Goal: Task Accomplishment & Management: Use online tool/utility

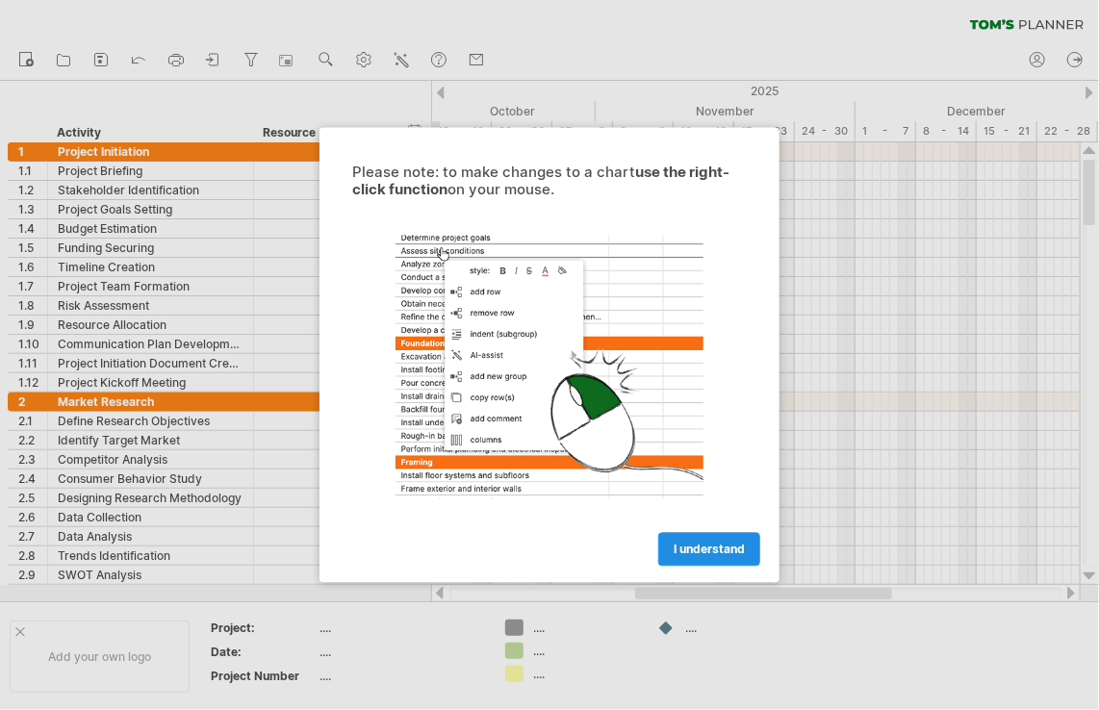
click at [716, 545] on span "I understand" at bounding box center [709, 550] width 71 height 14
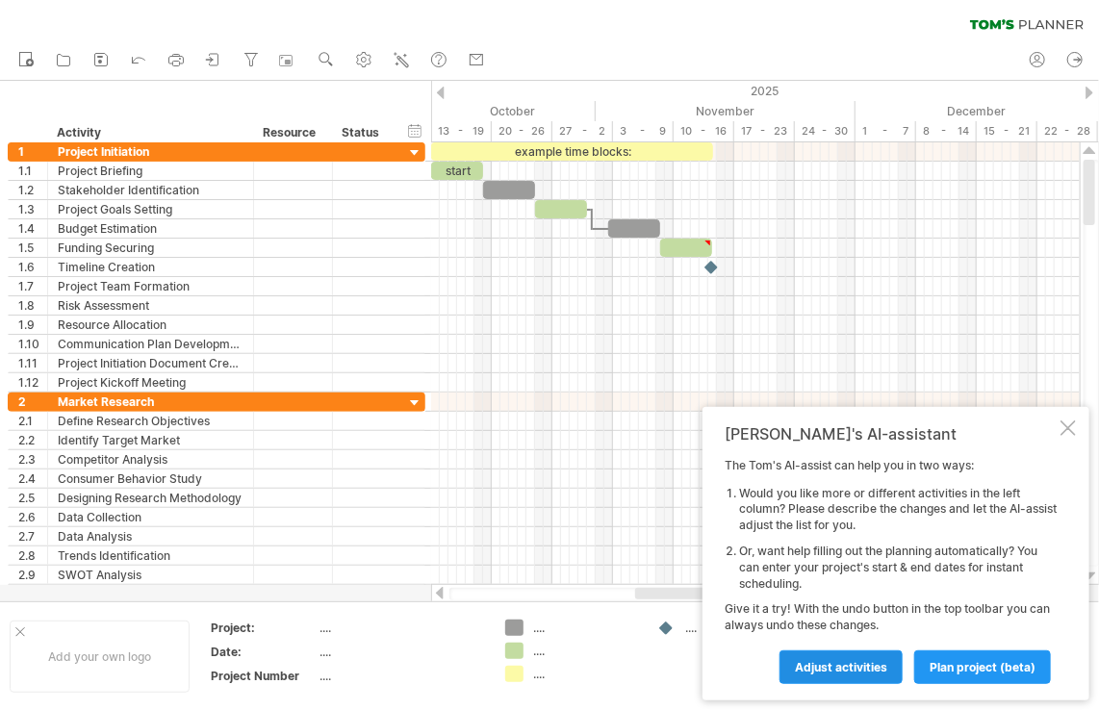
click at [853, 664] on span "Adjust activities" at bounding box center [841, 667] width 92 height 14
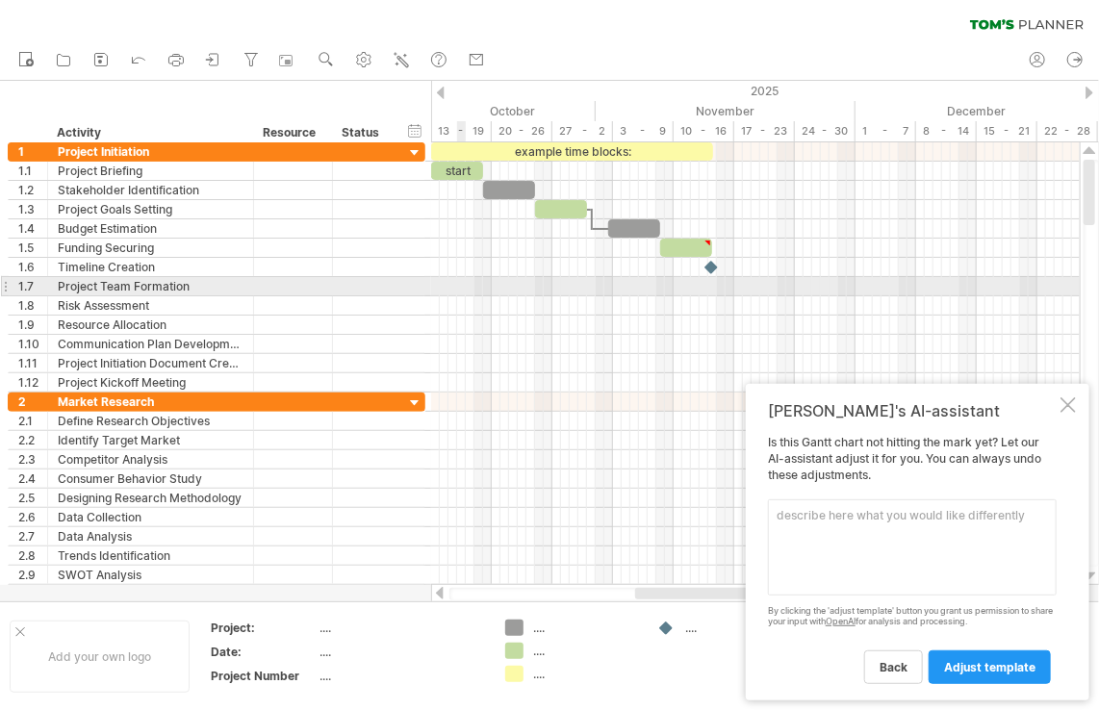
click at [462, 284] on div at bounding box center [755, 286] width 649 height 19
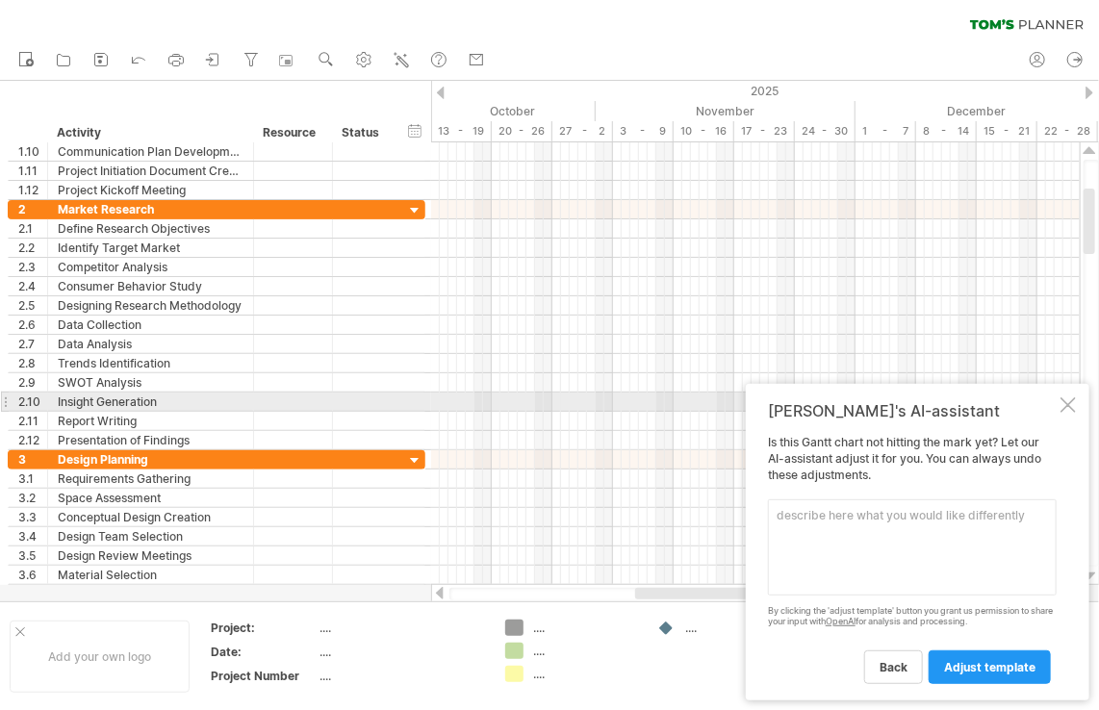
click at [1056, 407] on div "[PERSON_NAME]'s AI-assistant" at bounding box center [912, 410] width 289 height 19
click at [1072, 407] on div at bounding box center [1067, 404] width 15 height 15
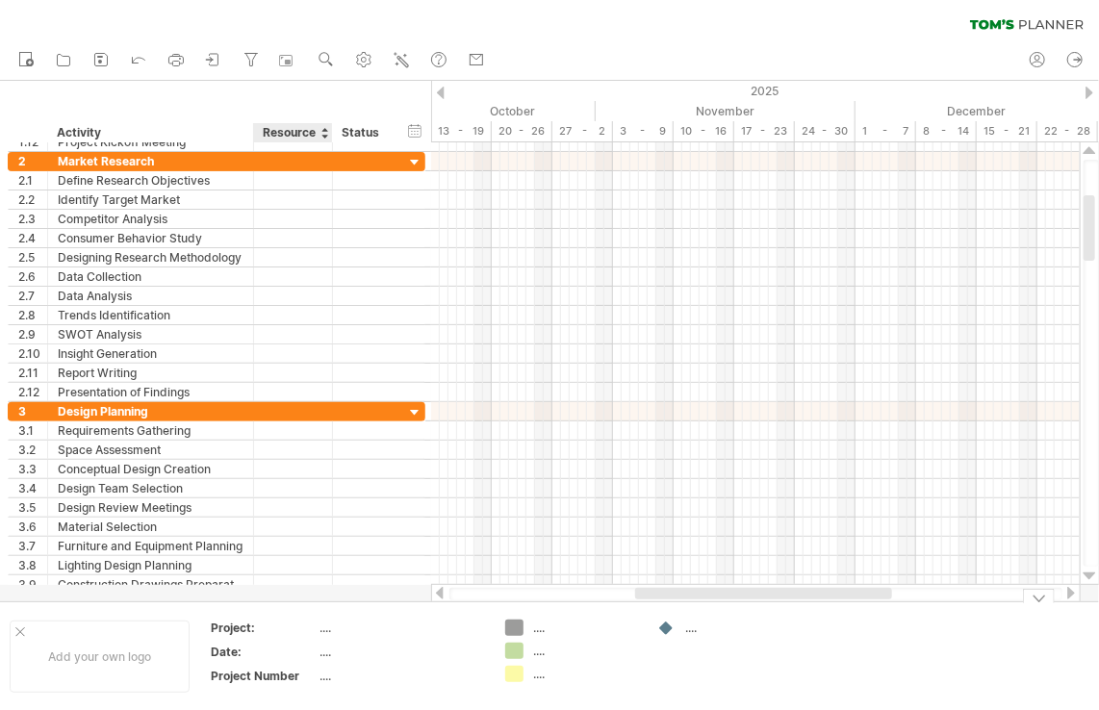
click at [325, 629] on div "...." at bounding box center [401, 628] width 162 height 16
type input "**********"
click at [329, 653] on div "...." at bounding box center [401, 652] width 162 height 16
type input "**********"
click at [353, 679] on div "...." at bounding box center [401, 676] width 162 height 16
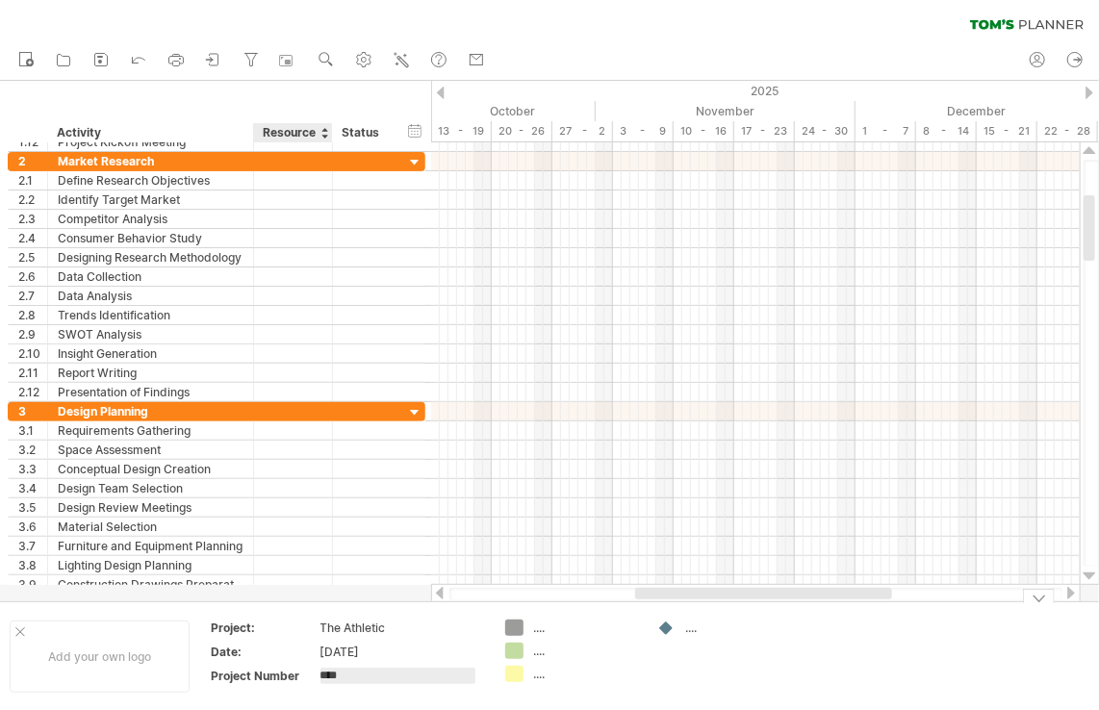
type input "*****"
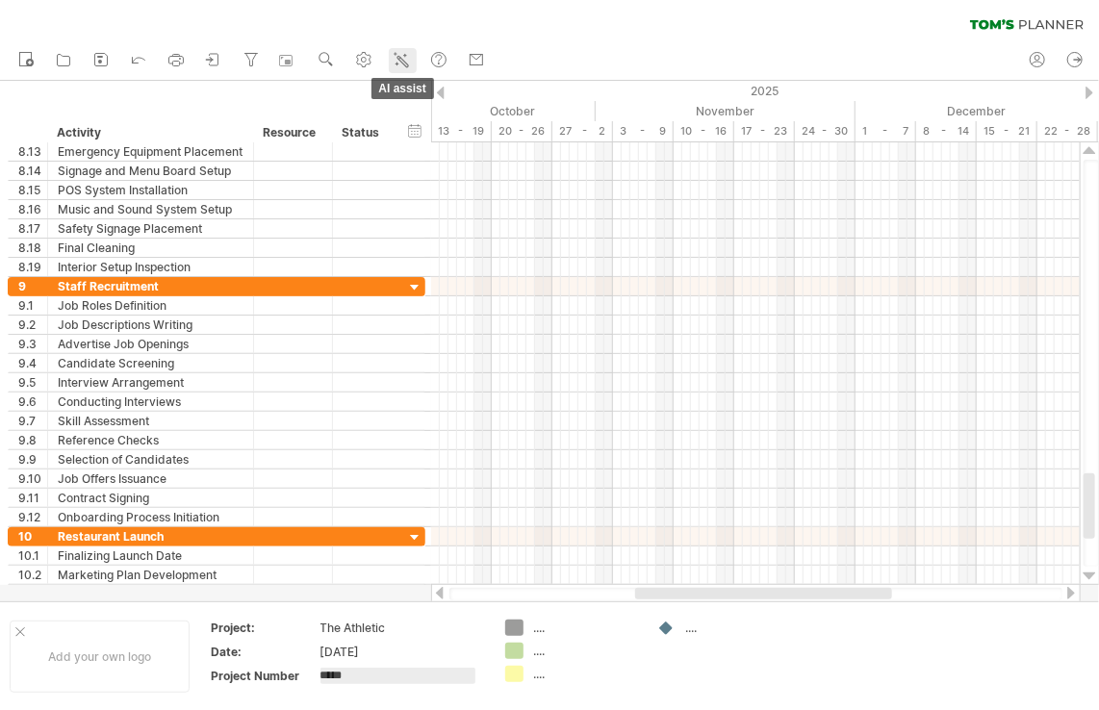
click at [408, 64] on icon at bounding box center [401, 59] width 19 height 19
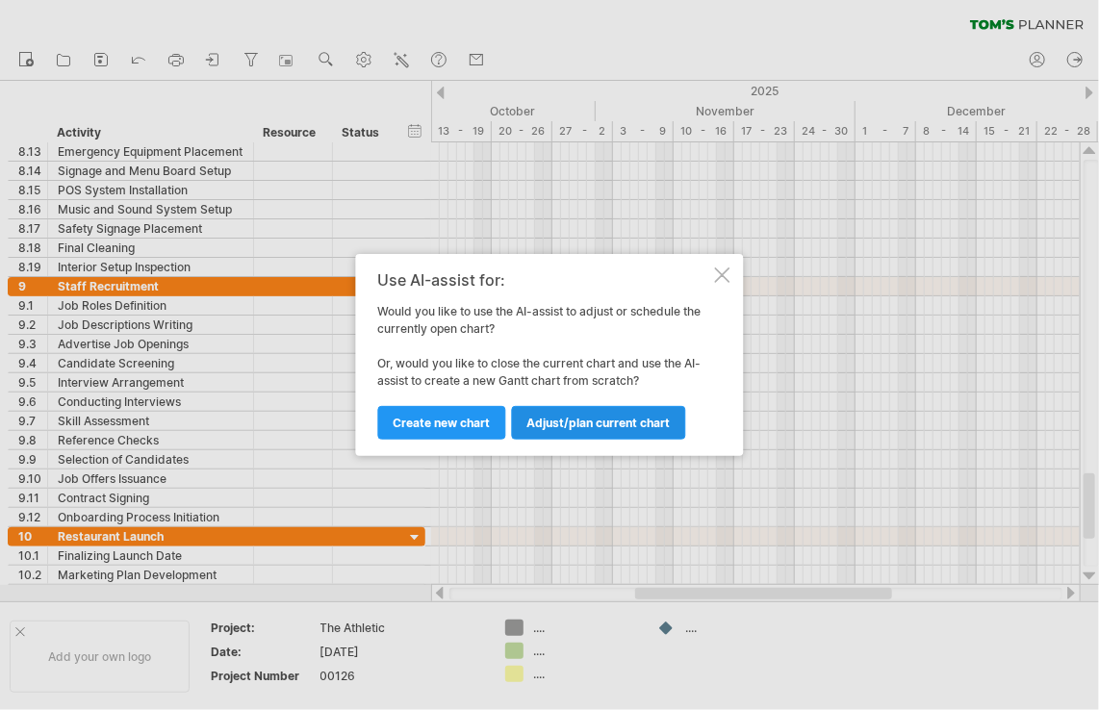
click at [560, 423] on span "Adjust/plan current chart" at bounding box center [598, 423] width 143 height 14
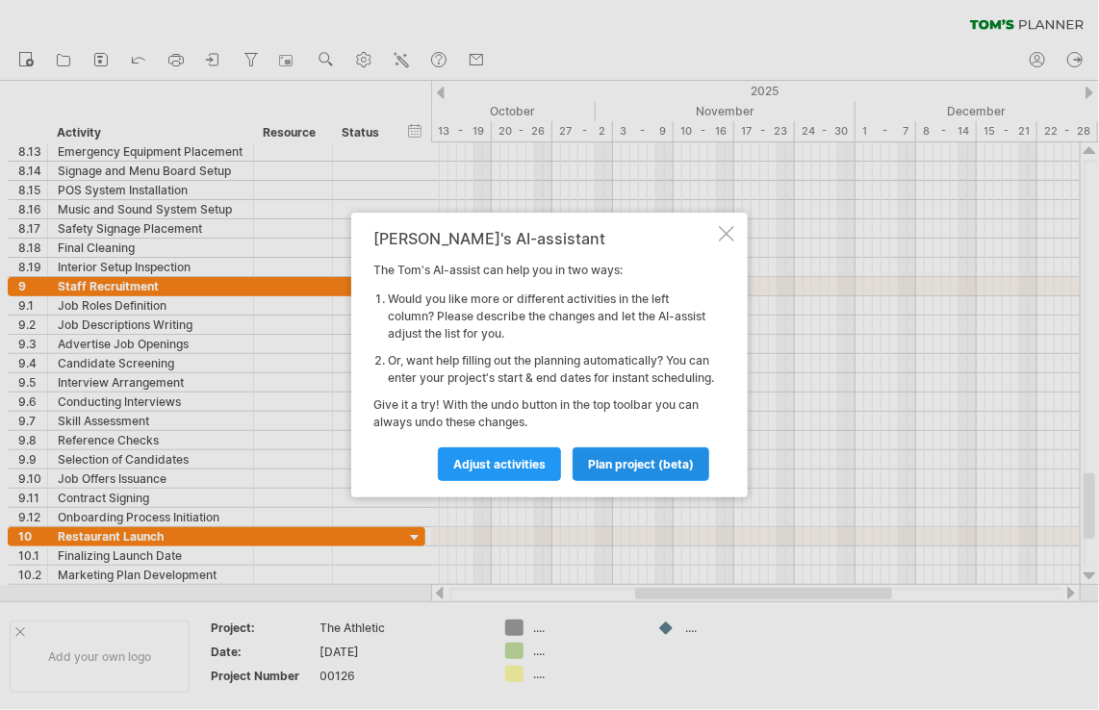
click at [623, 471] on span "plan project (beta)" at bounding box center [641, 464] width 106 height 14
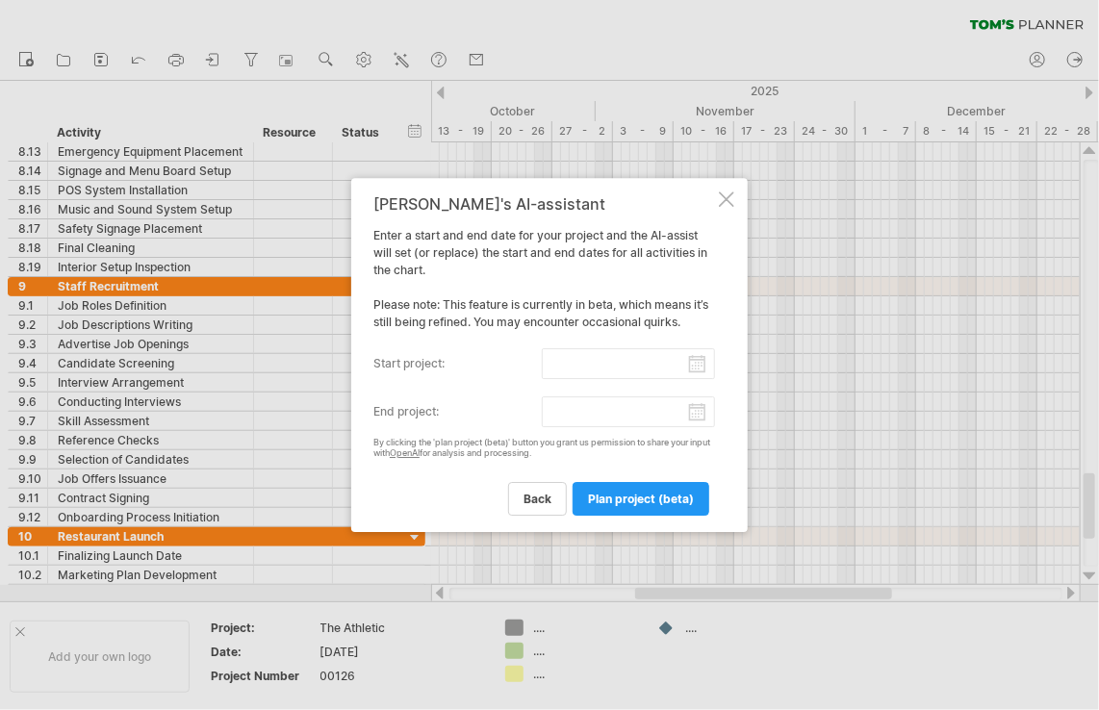
click at [700, 361] on input "start project:" at bounding box center [629, 363] width 174 height 31
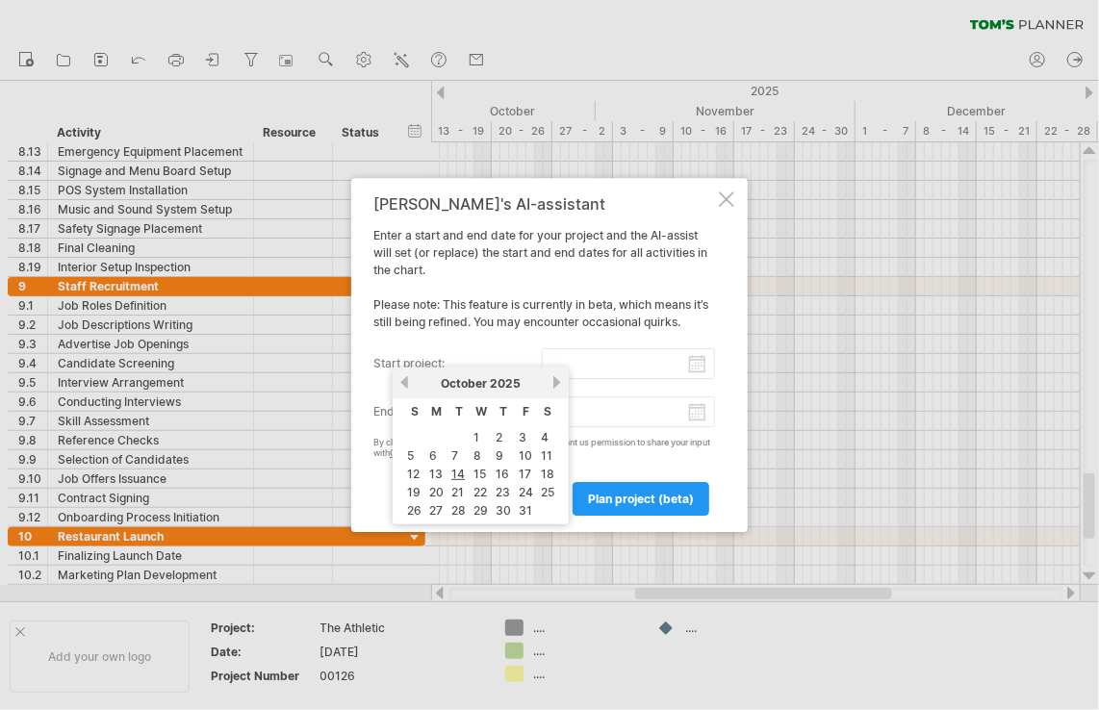
click at [549, 380] on link "next" at bounding box center [556, 382] width 14 height 14
click at [543, 434] on link "1" at bounding box center [543, 437] width 10 height 18
type input "********"
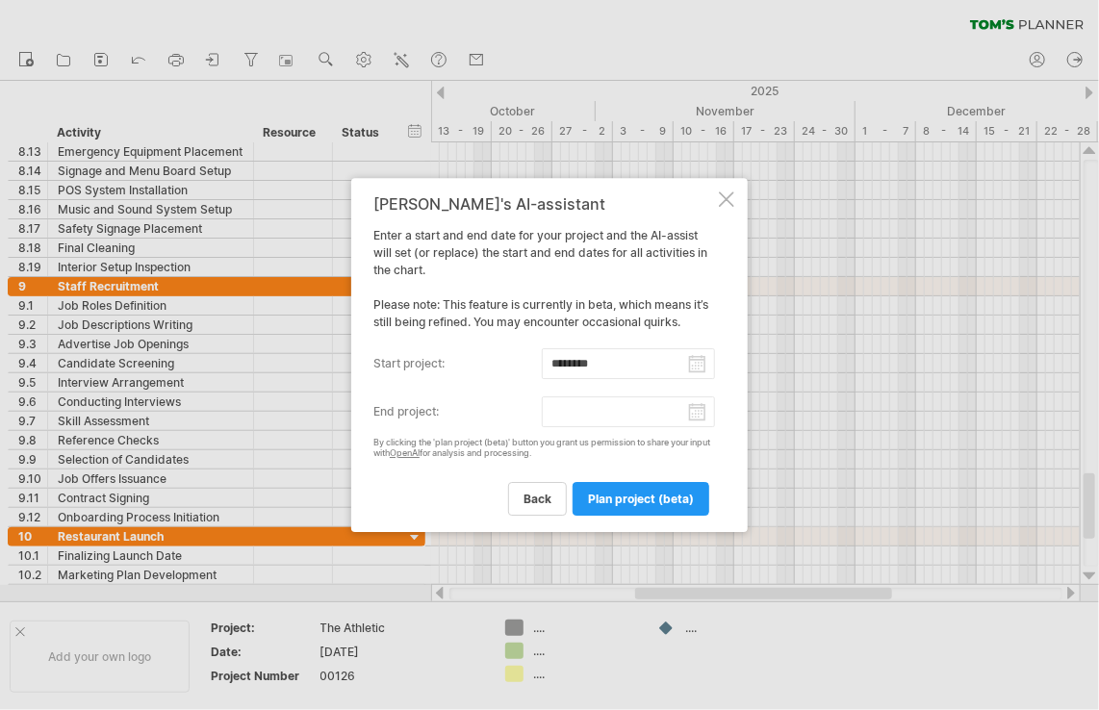
click at [694, 411] on input "end project:" at bounding box center [629, 411] width 174 height 31
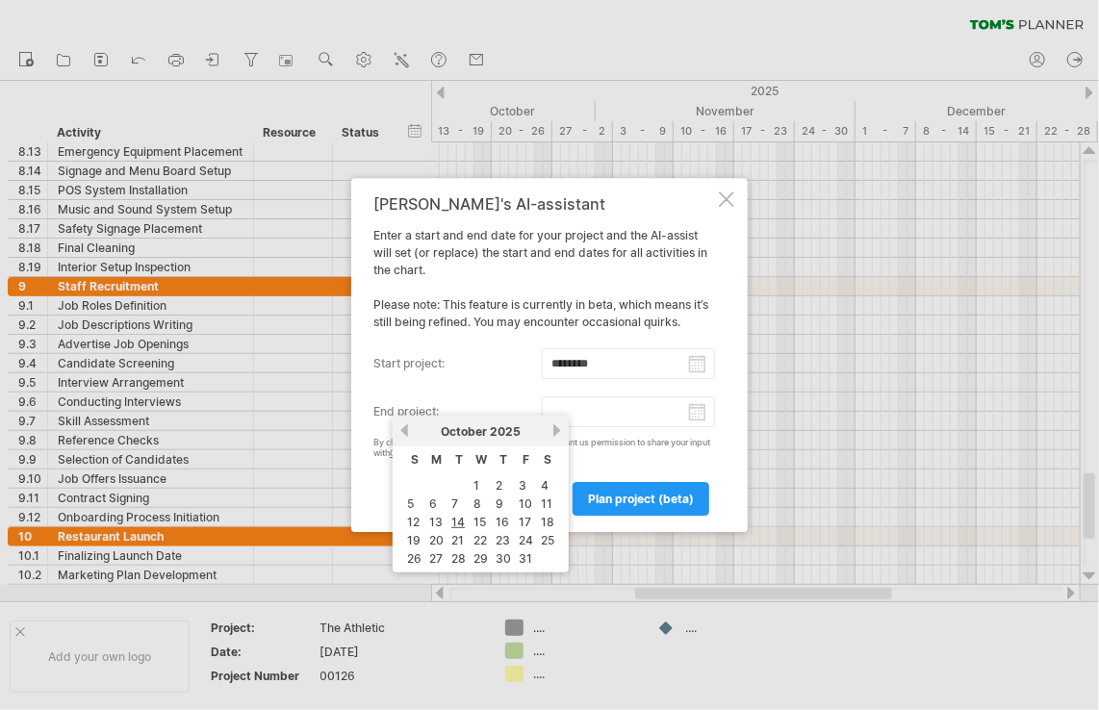
click at [550, 434] on link "next" at bounding box center [556, 430] width 14 height 14
click at [547, 537] on link "28" at bounding box center [545, 540] width 18 height 18
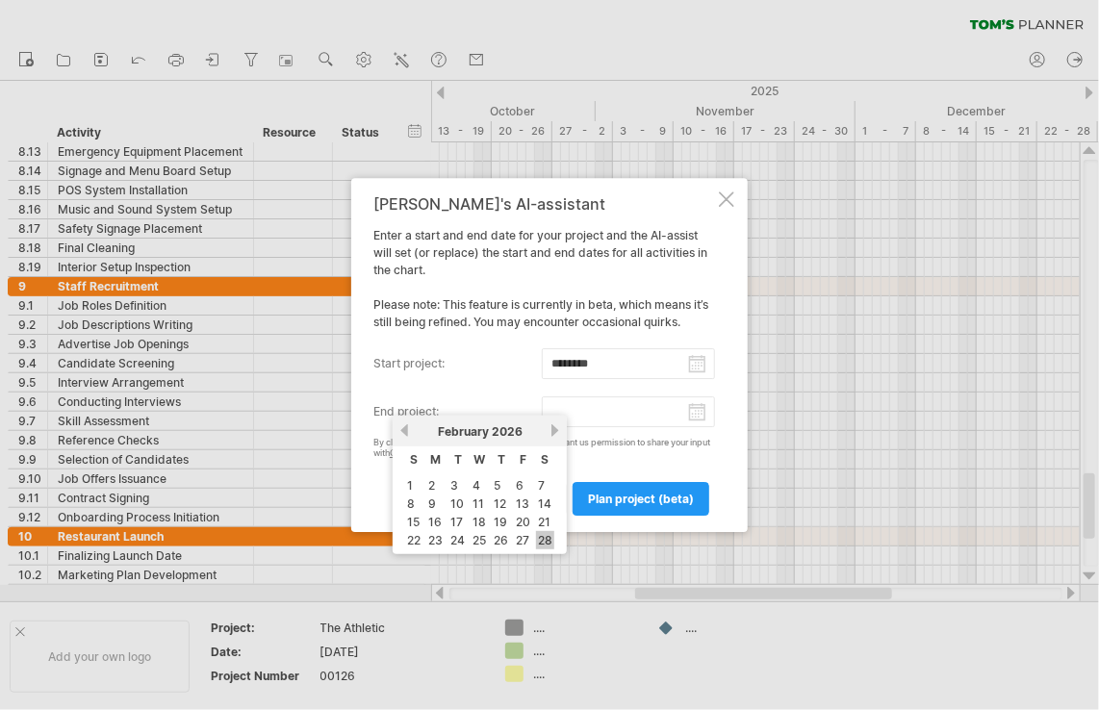
type input "********"
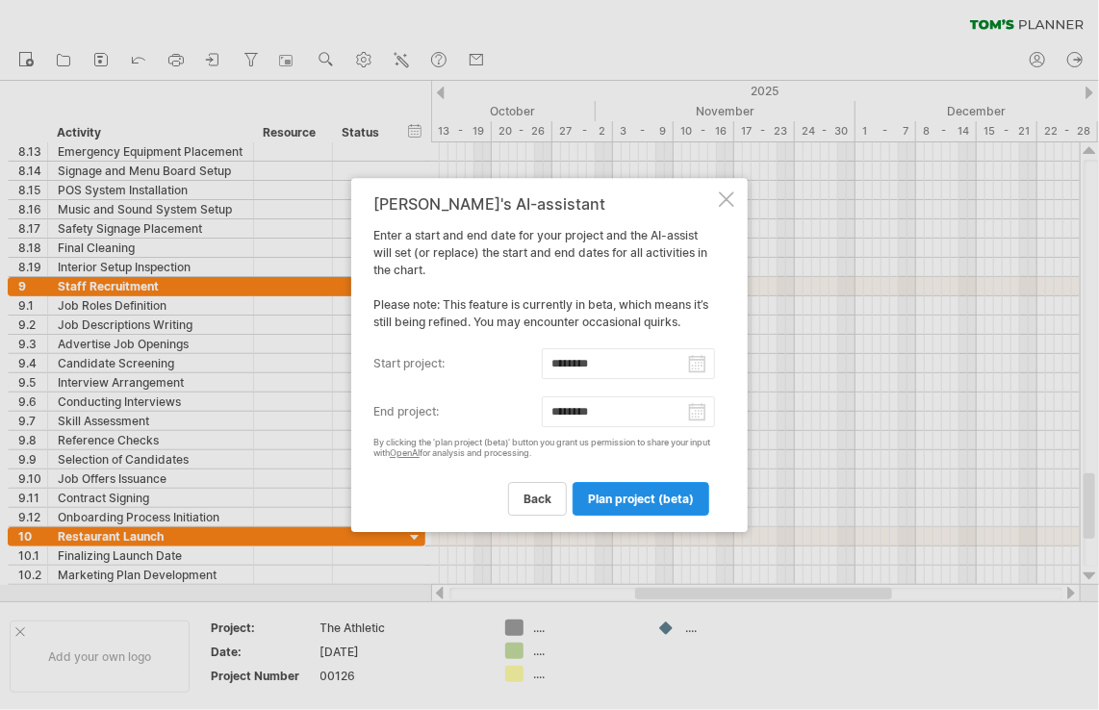
click at [647, 489] on link "plan project (beta)" at bounding box center [640, 499] width 137 height 34
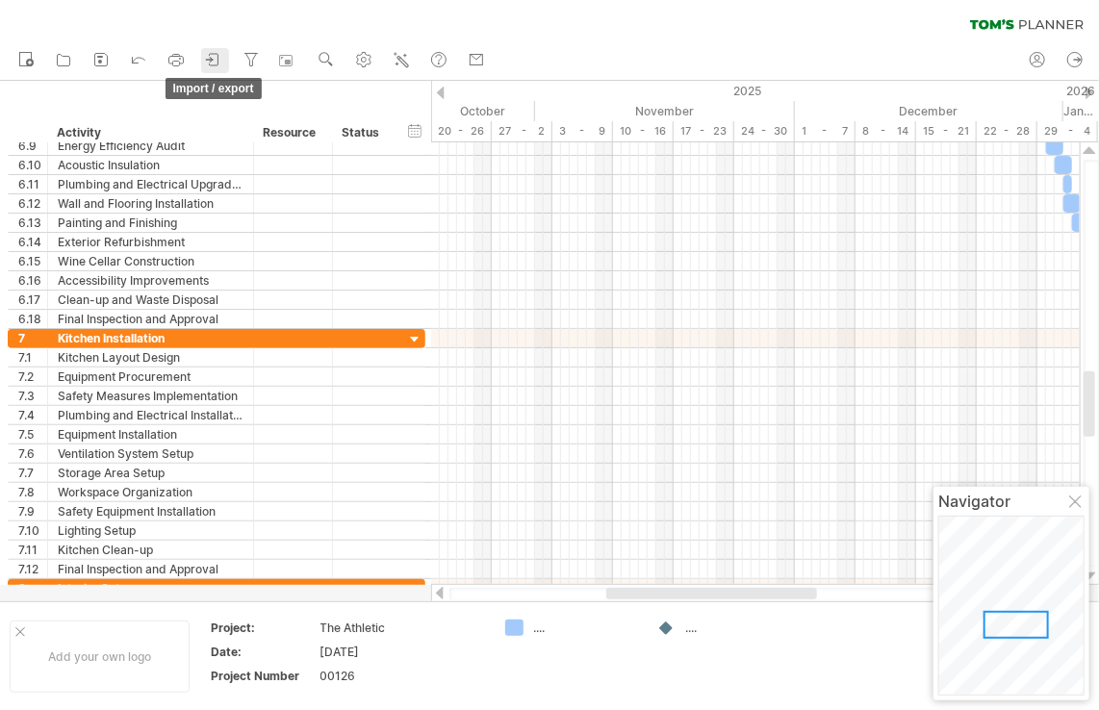
click at [216, 61] on icon at bounding box center [213, 59] width 19 height 19
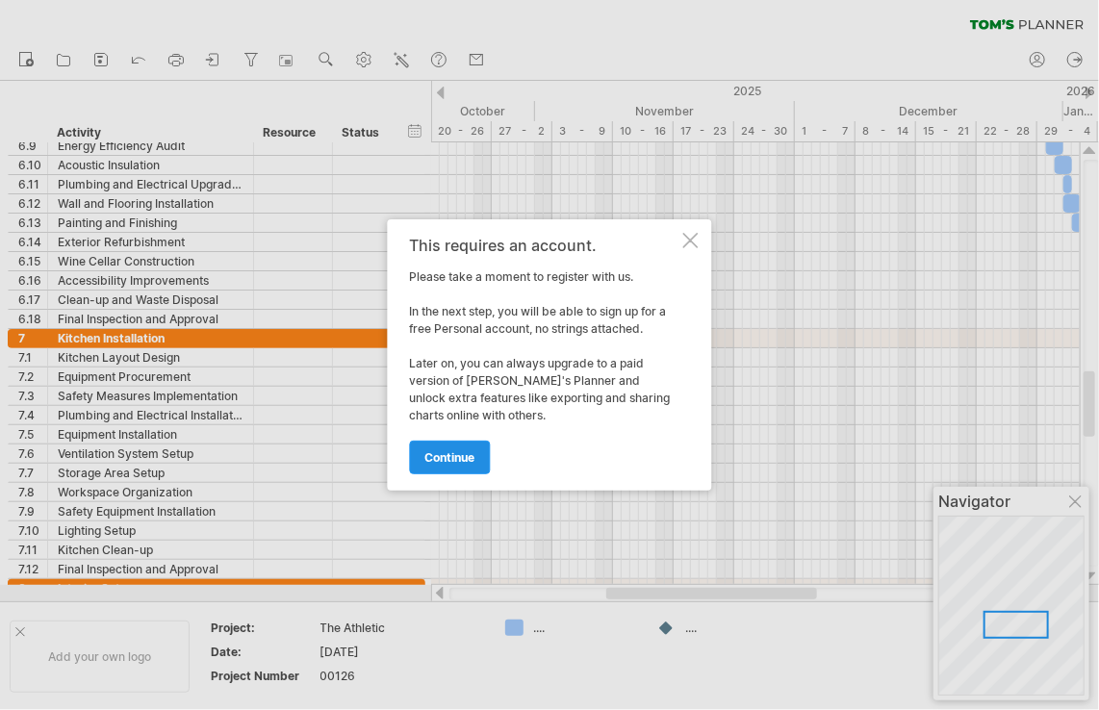
click at [450, 445] on link "continue" at bounding box center [450, 458] width 81 height 34
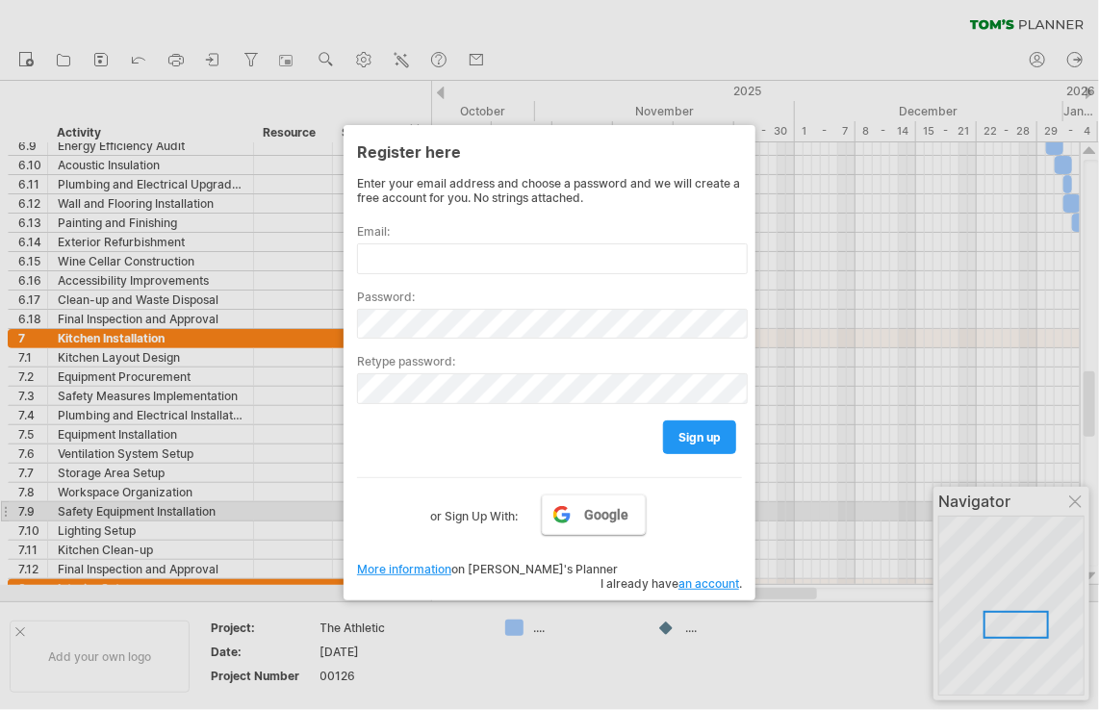
click at [600, 518] on span "Google" at bounding box center [607, 514] width 44 height 15
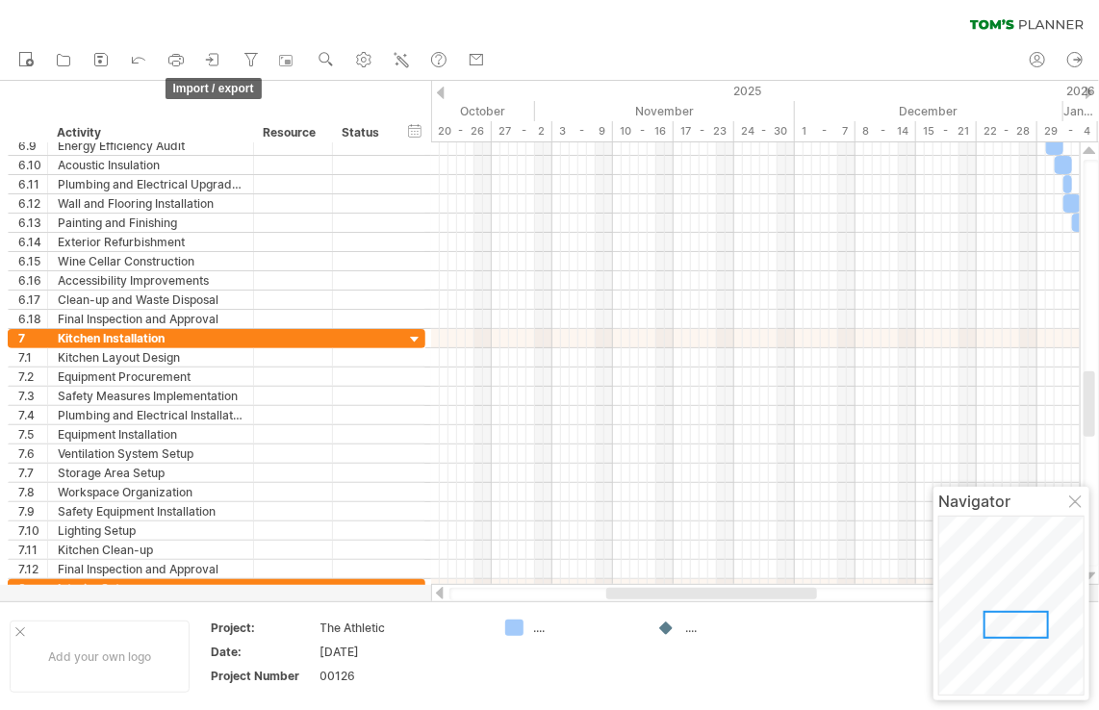
click at [215, 58] on icon at bounding box center [213, 59] width 19 height 19
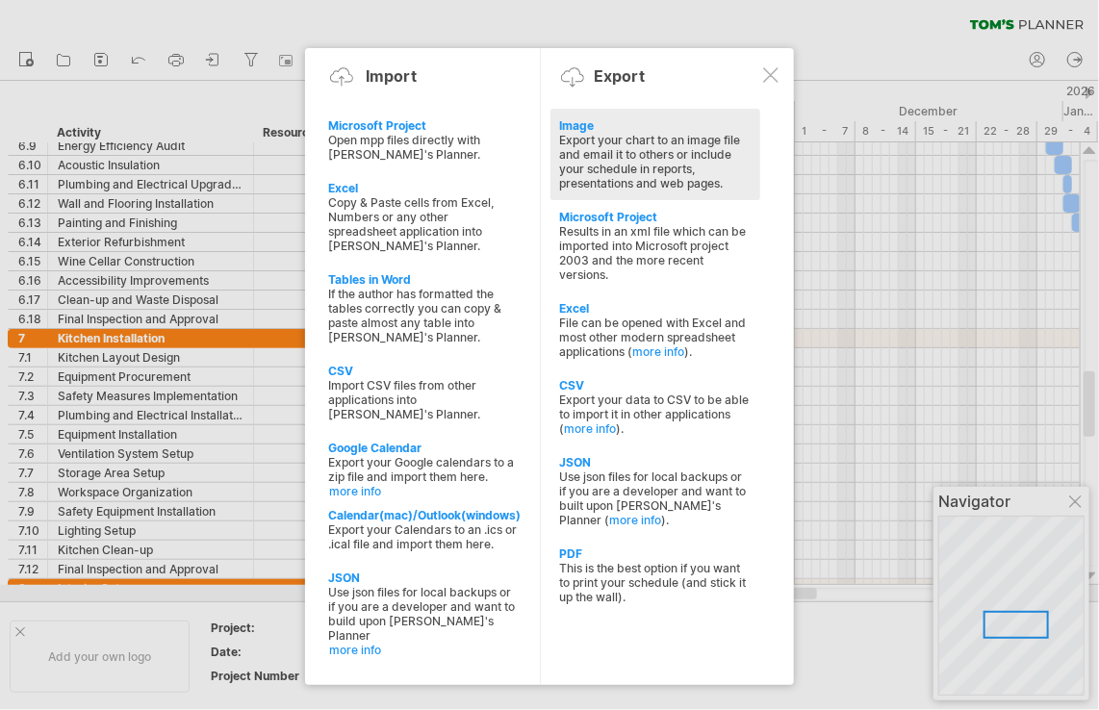
click at [700, 165] on div "Export your chart to an image file and email it to others or include your sched…" at bounding box center [655, 162] width 191 height 58
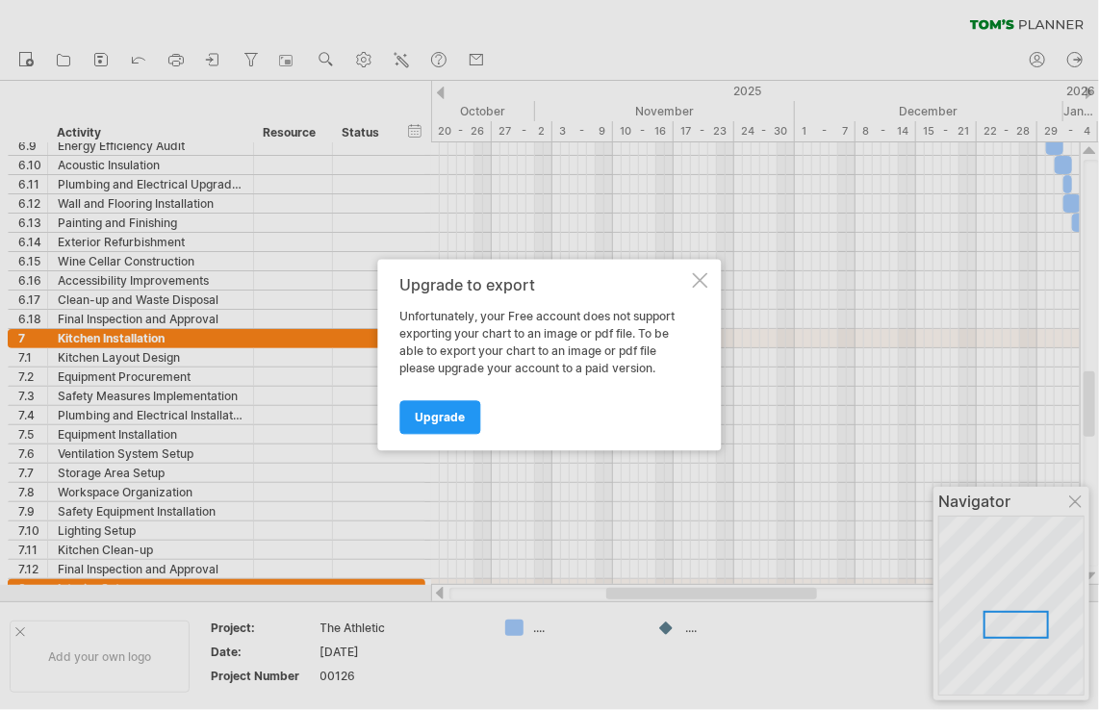
click at [707, 282] on div at bounding box center [700, 280] width 15 height 15
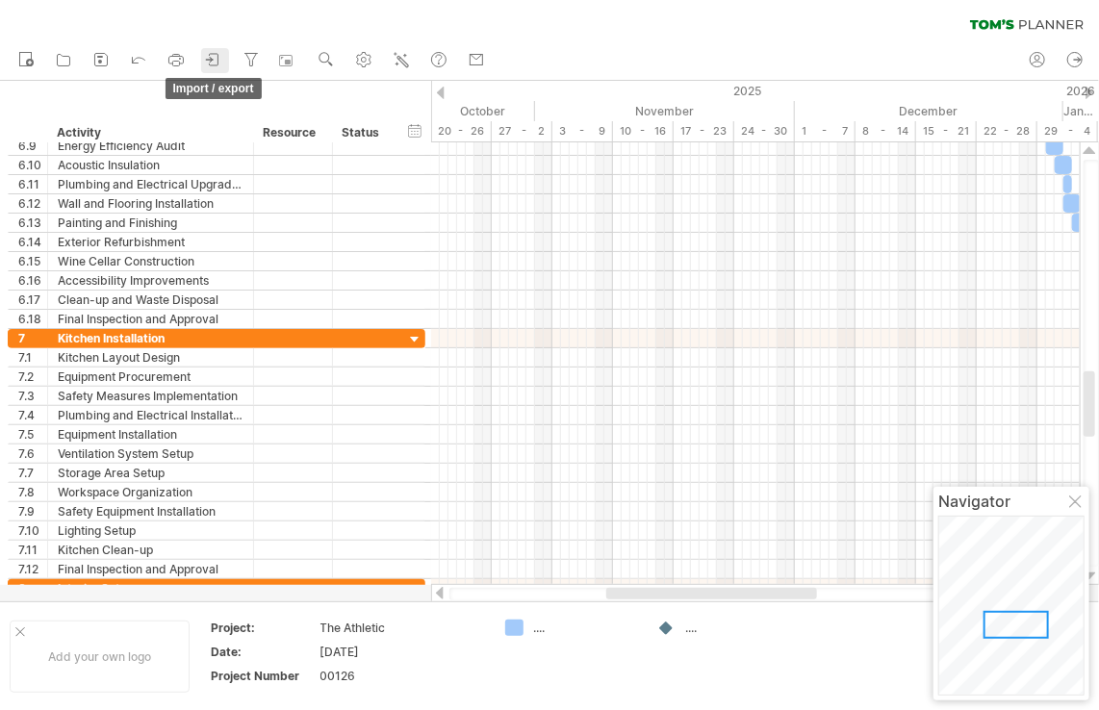
click at [218, 60] on icon at bounding box center [214, 60] width 9 height 12
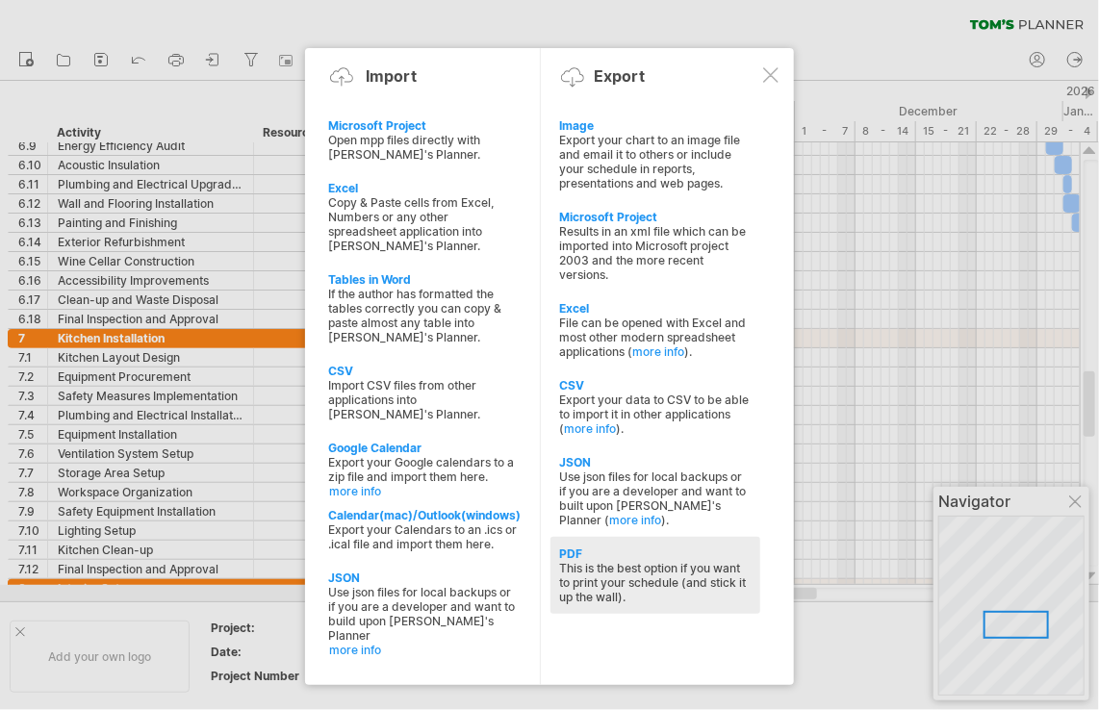
click at [668, 586] on div "This is the best option if you want to print your schedule (and stick it up the…" at bounding box center [655, 582] width 191 height 43
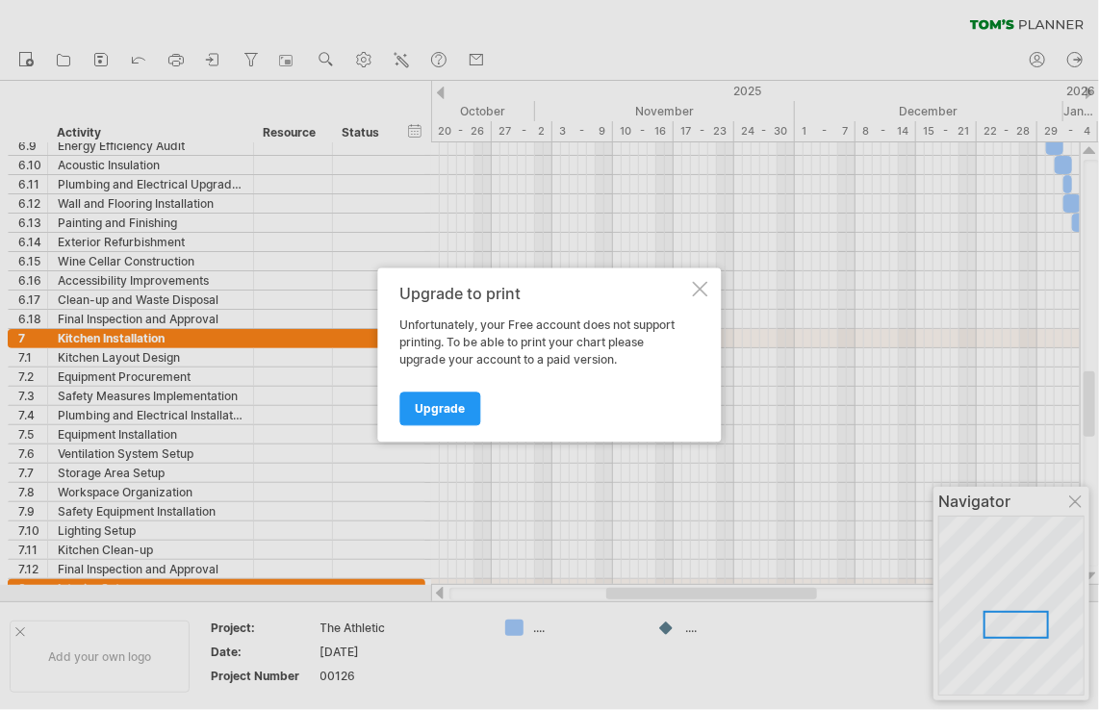
click at [449, 397] on link "Upgrade" at bounding box center [440, 410] width 81 height 34
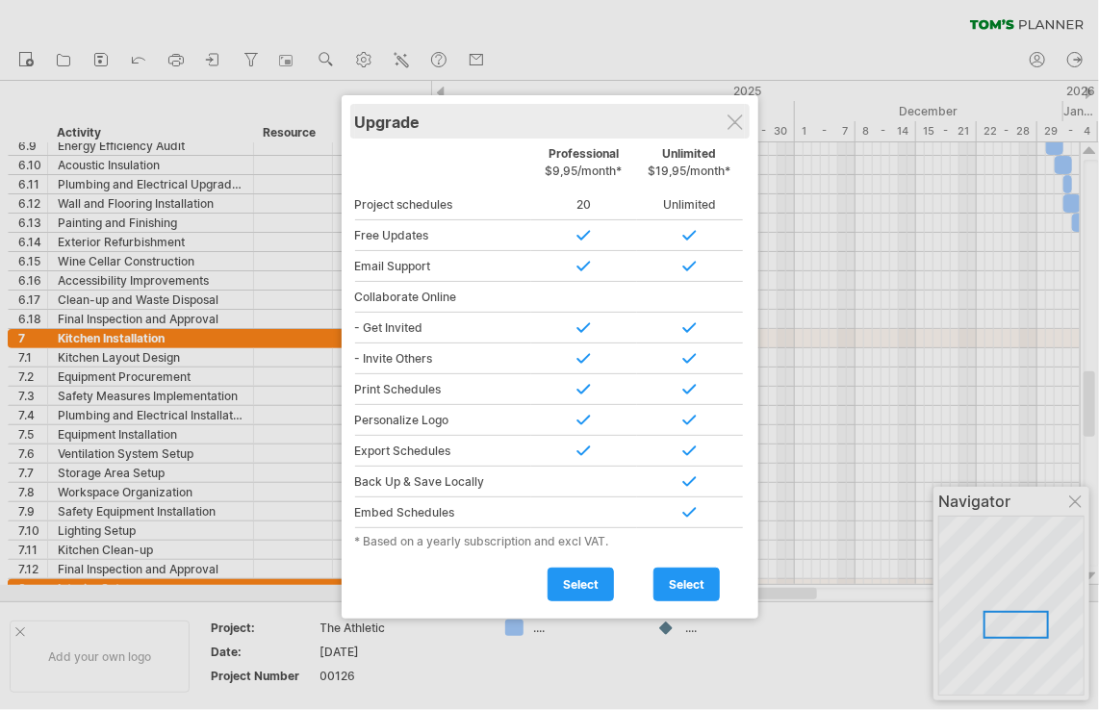
click at [731, 113] on div "Upgrade" at bounding box center [550, 121] width 390 height 35
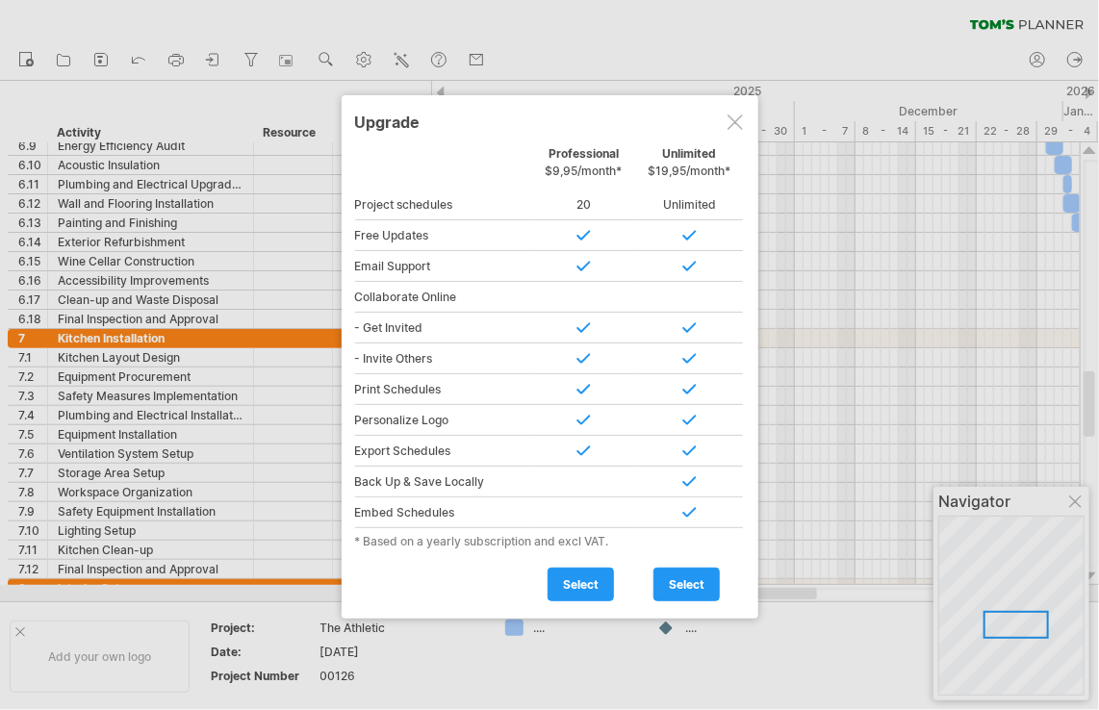
click at [728, 120] on div at bounding box center [734, 121] width 15 height 15
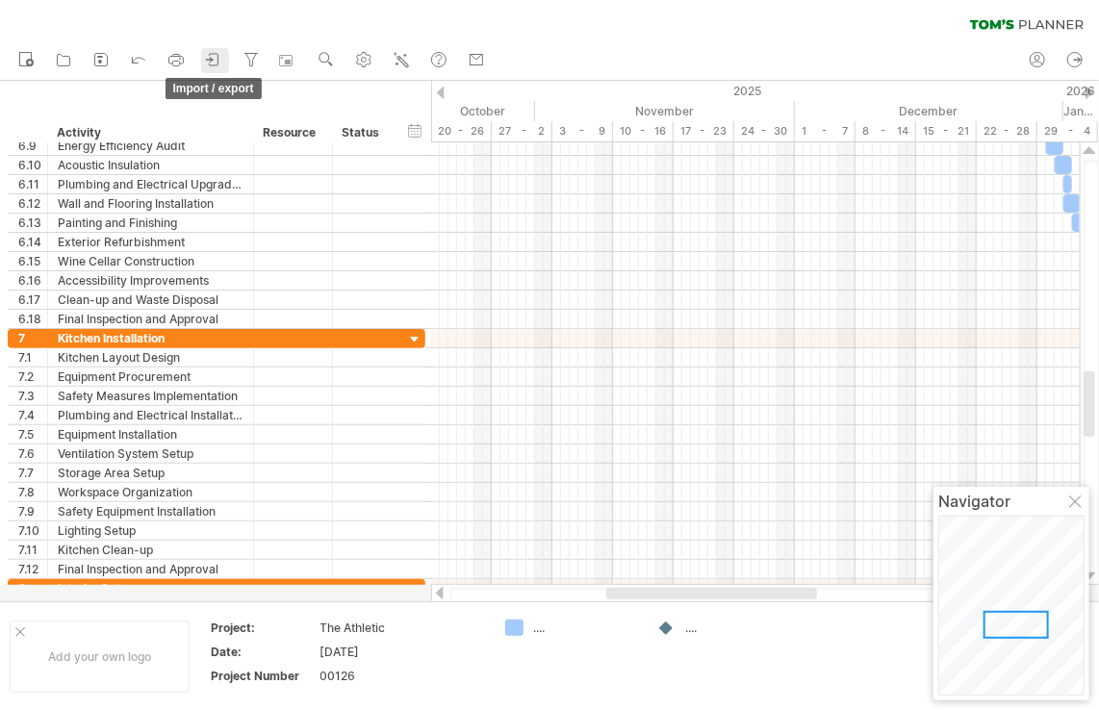
click at [213, 54] on icon at bounding box center [214, 60] width 9 height 12
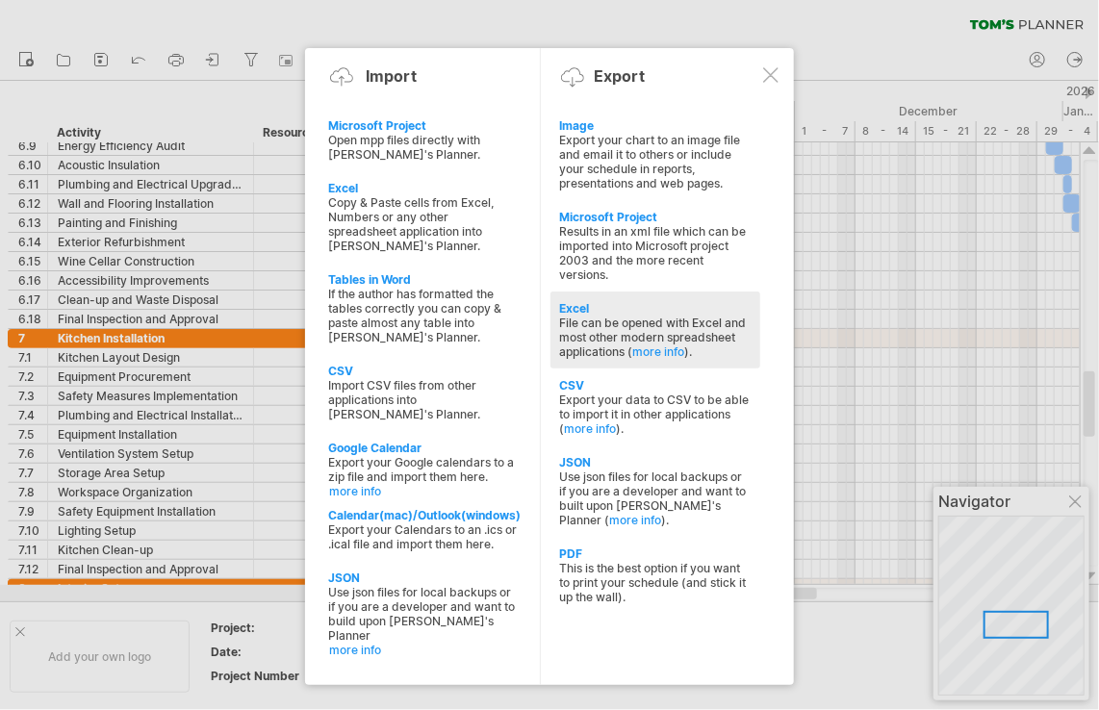
click at [649, 339] on div "File can be opened with Excel and most other modern spreadsheet applications ( …" at bounding box center [655, 337] width 191 height 43
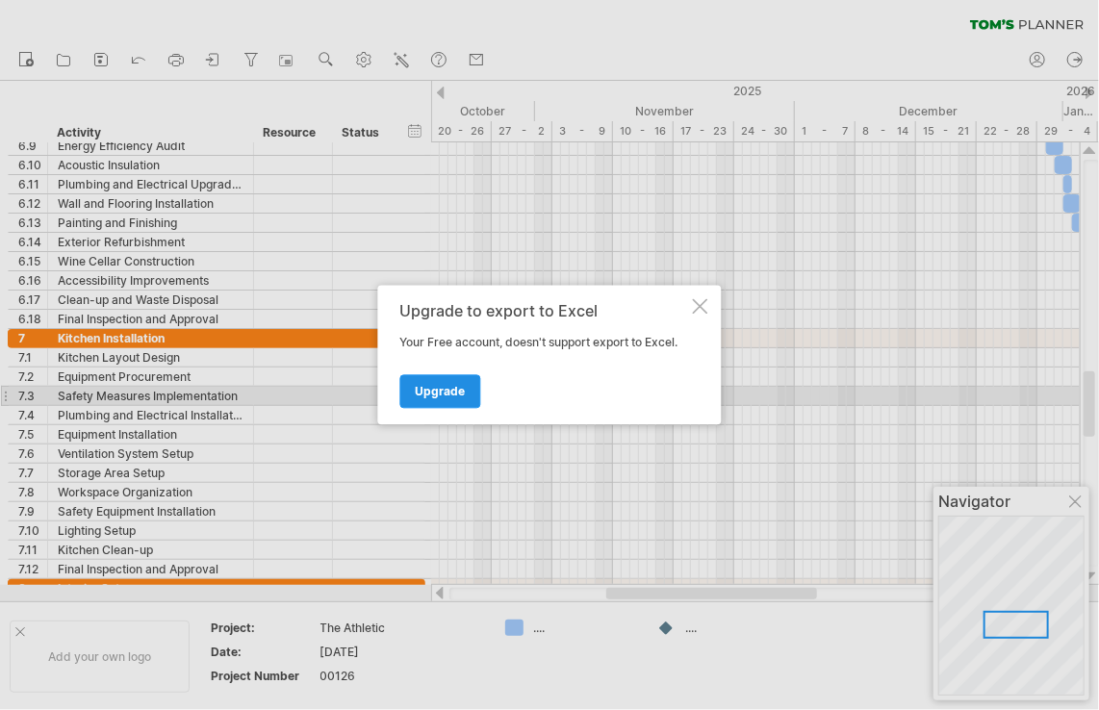
click at [452, 394] on span "Upgrade" at bounding box center [441, 392] width 50 height 14
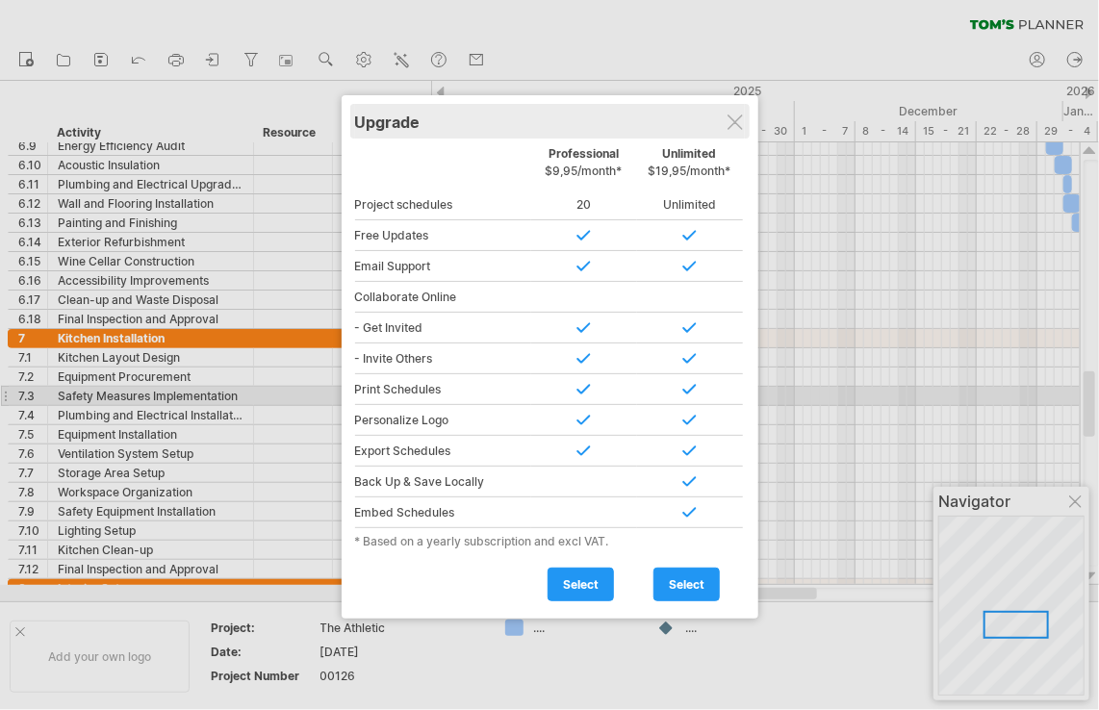
click at [732, 133] on div "Upgrade" at bounding box center [550, 121] width 390 height 35
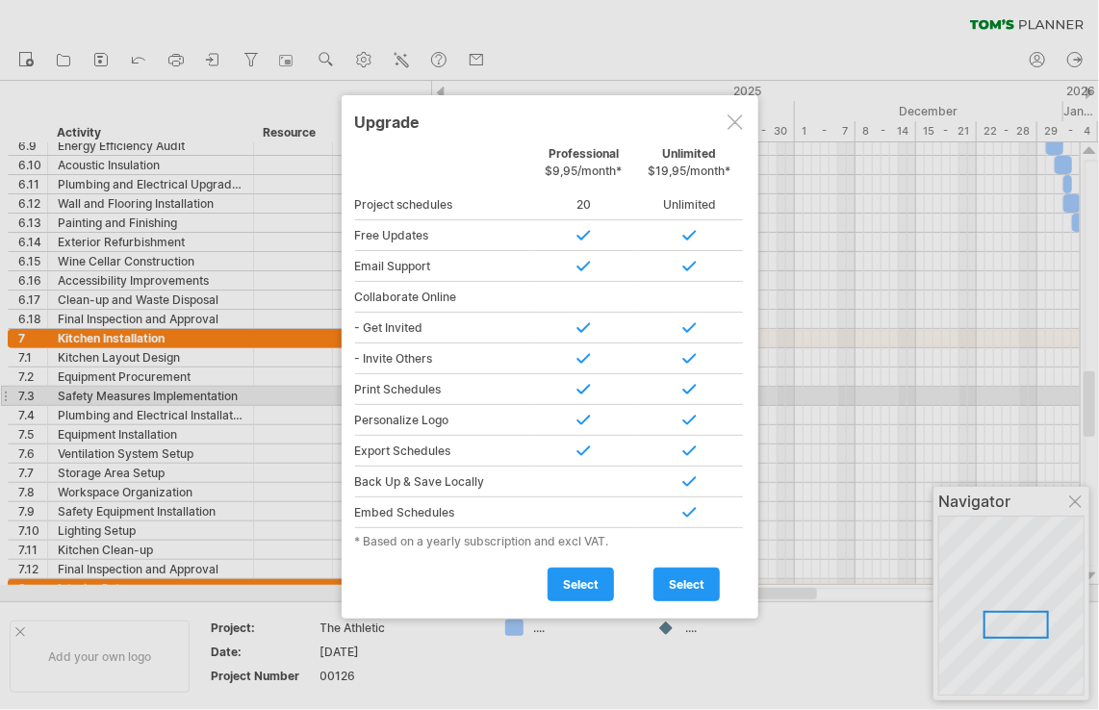
click at [731, 118] on div at bounding box center [734, 121] width 15 height 15
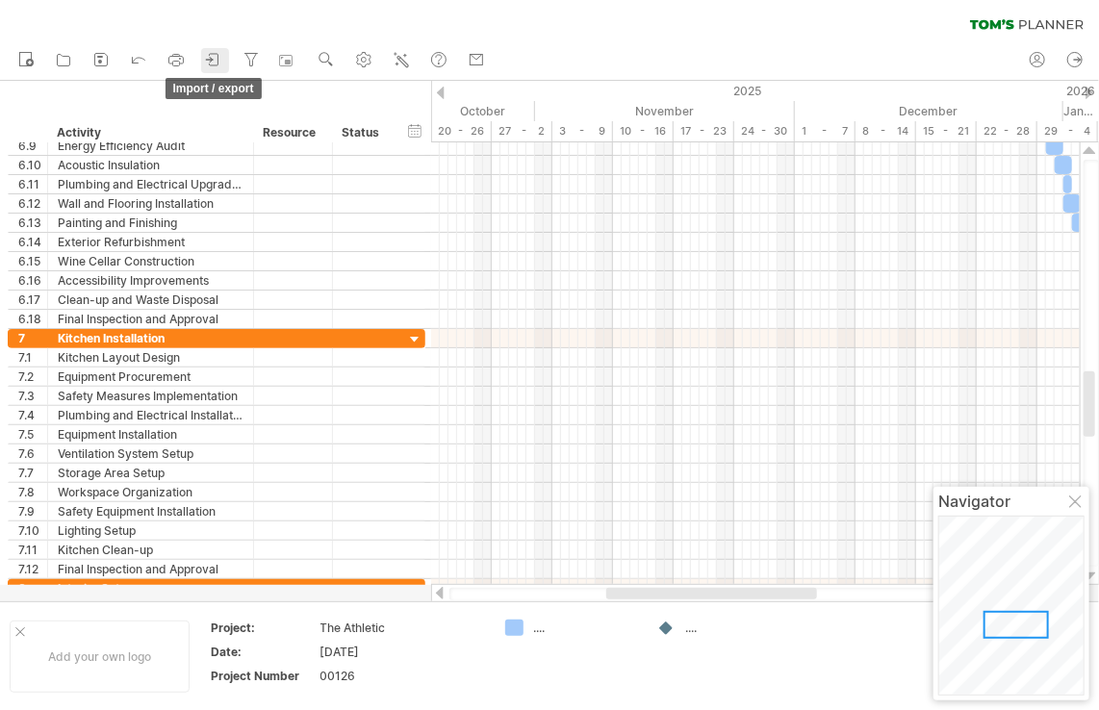
click at [212, 52] on icon at bounding box center [213, 59] width 19 height 19
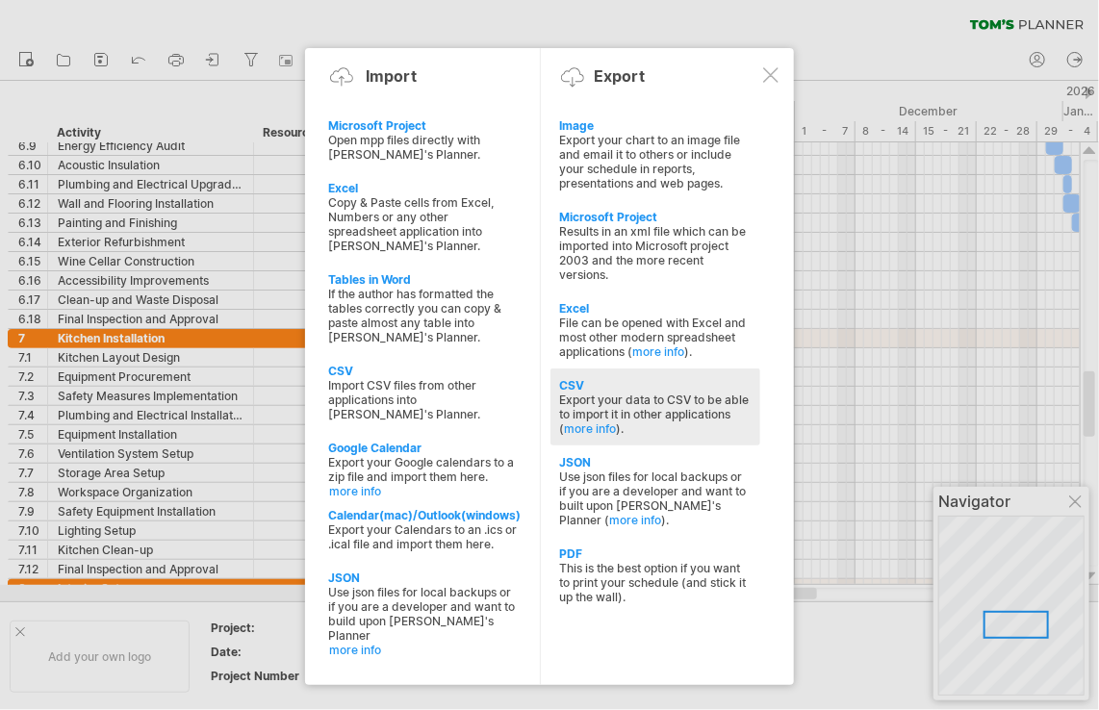
click at [688, 420] on div "Export your data to CSV to be able to import it in other applications ( more in…" at bounding box center [655, 414] width 191 height 43
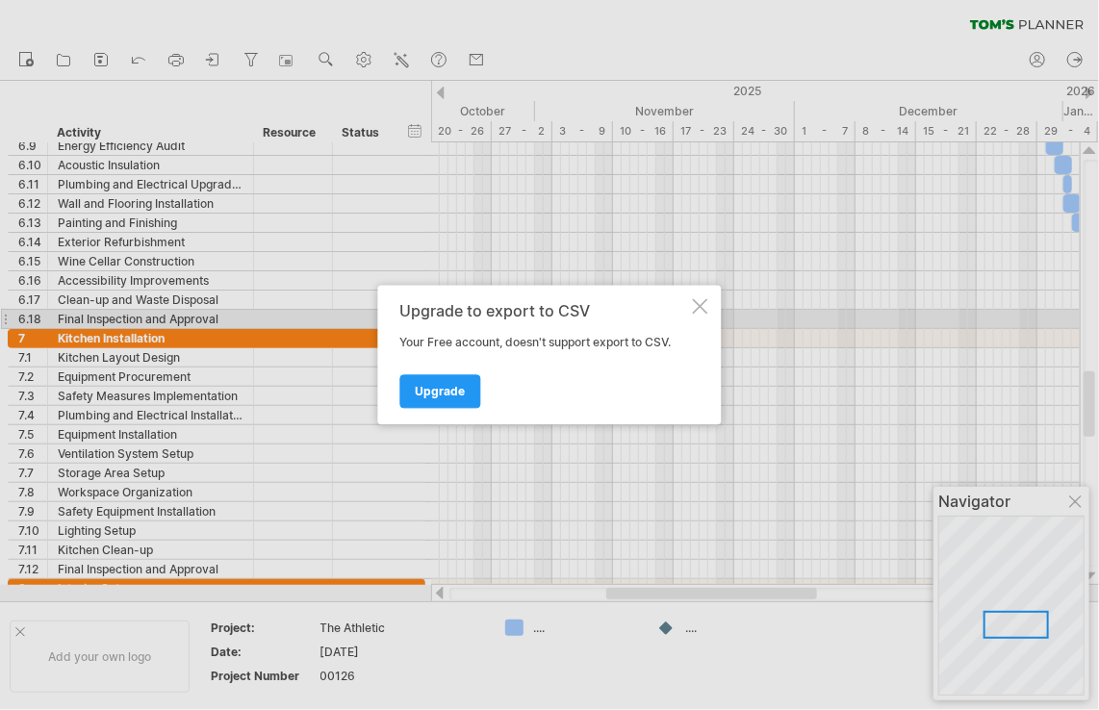
click at [697, 315] on div "Upgrade to export to CSV Your Free account, doesn't support export to CSV. Upgr…" at bounding box center [549, 356] width 343 height 140
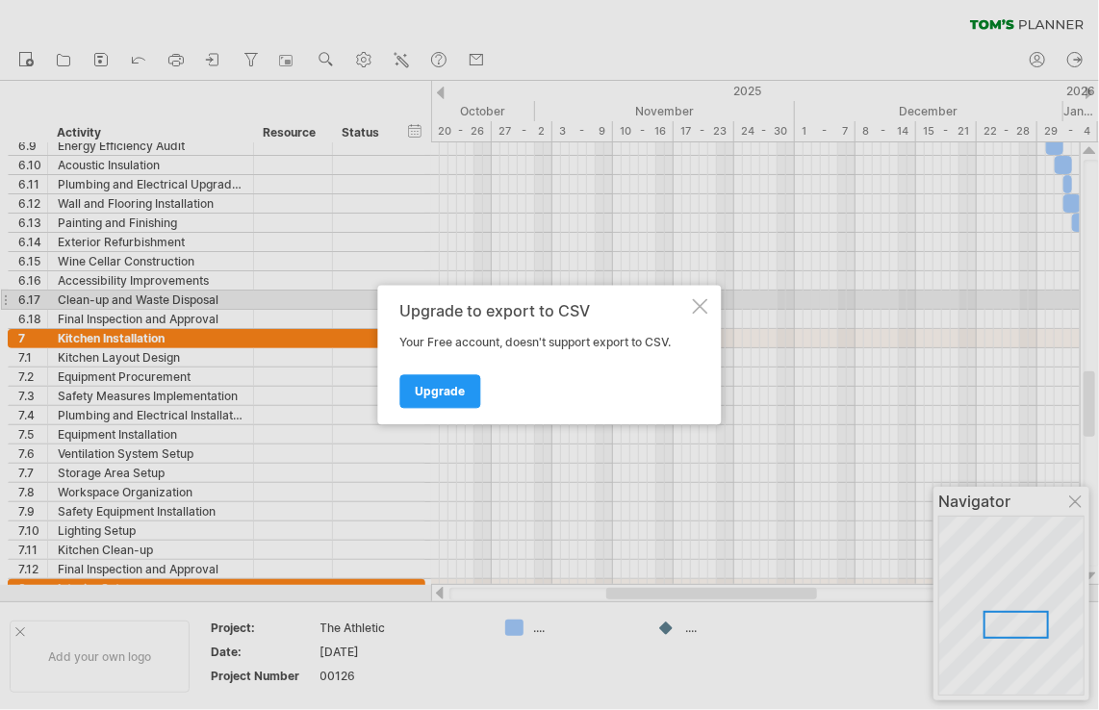
click at [700, 302] on div at bounding box center [700, 306] width 15 height 15
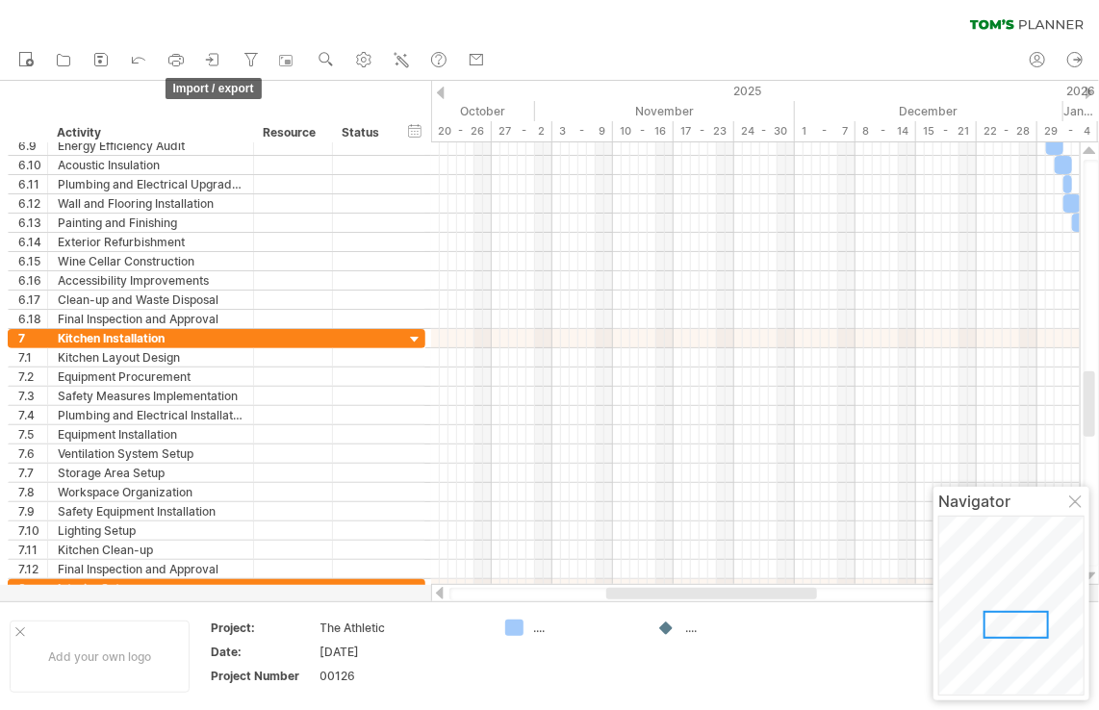
click at [215, 60] on icon at bounding box center [213, 59] width 19 height 19
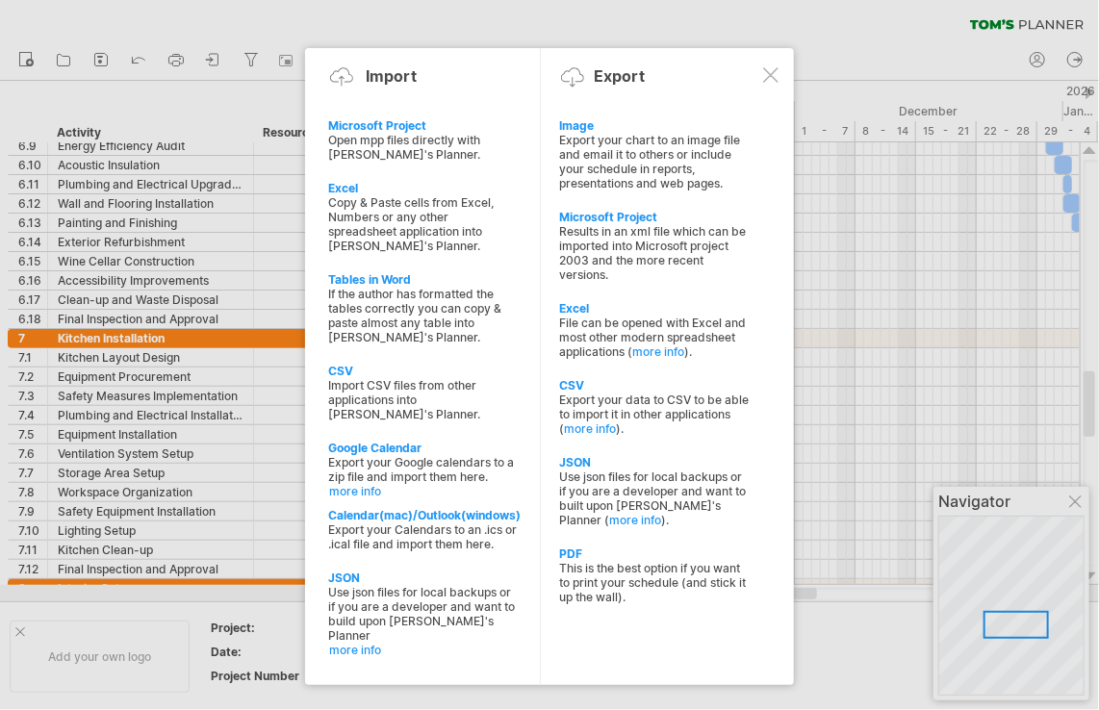
click at [837, 27] on div at bounding box center [549, 355] width 1099 height 710
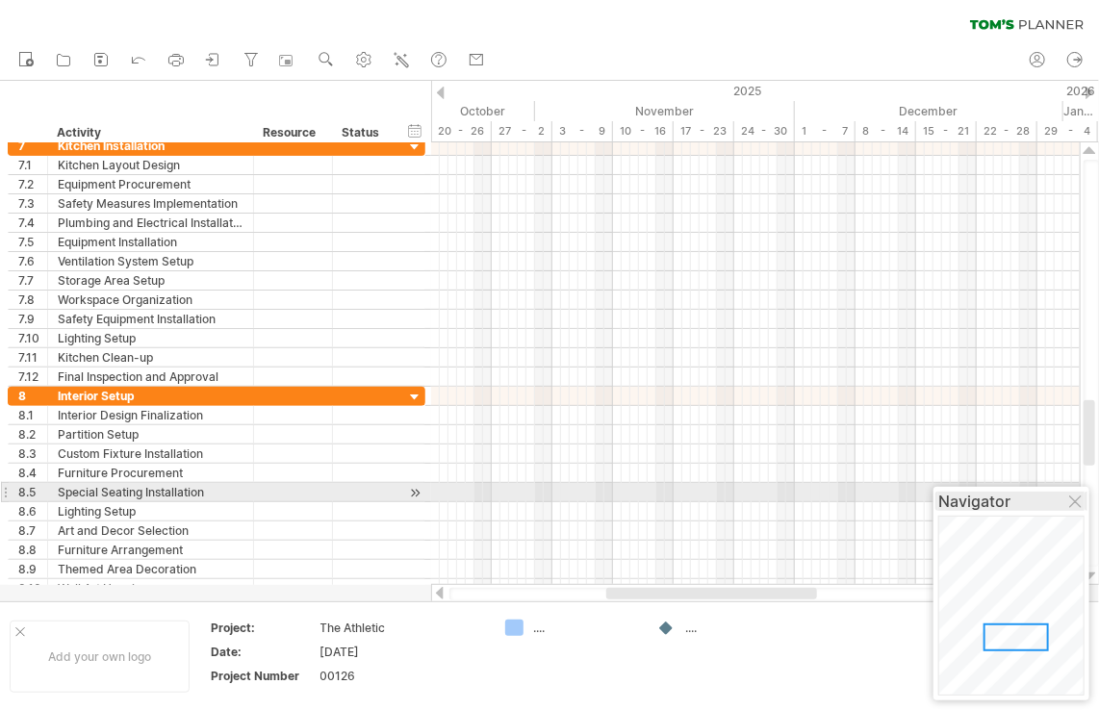
click at [1066, 502] on div "Navigator" at bounding box center [1011, 501] width 146 height 19
